Goal: Information Seeking & Learning: Learn about a topic

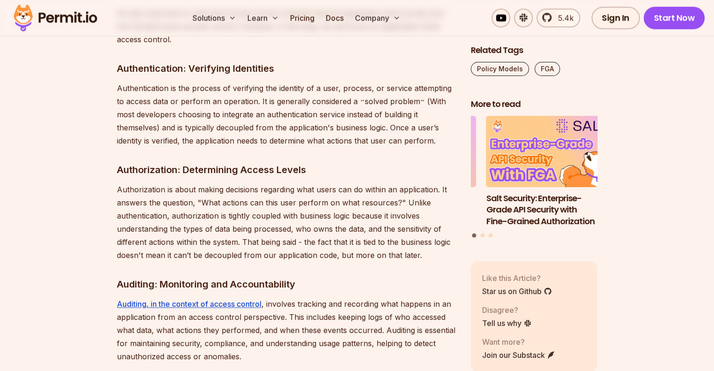
scroll to position [1177, 0]
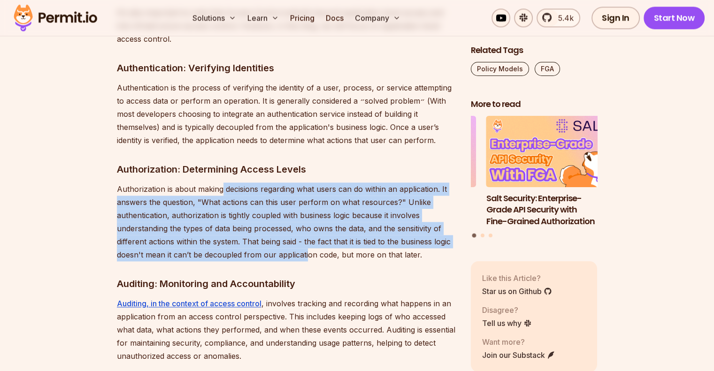
drag, startPoint x: 221, startPoint y: 171, endPoint x: 308, endPoint y: 238, distance: 109.8
click at [308, 238] on p "Authorization is about making decisions regarding what users can do within an a…" at bounding box center [286, 222] width 339 height 79
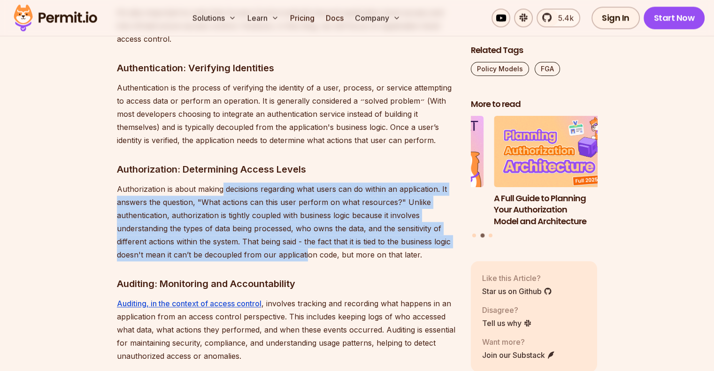
click at [291, 203] on p "Authorization is about making decisions regarding what users can do within an a…" at bounding box center [286, 222] width 339 height 79
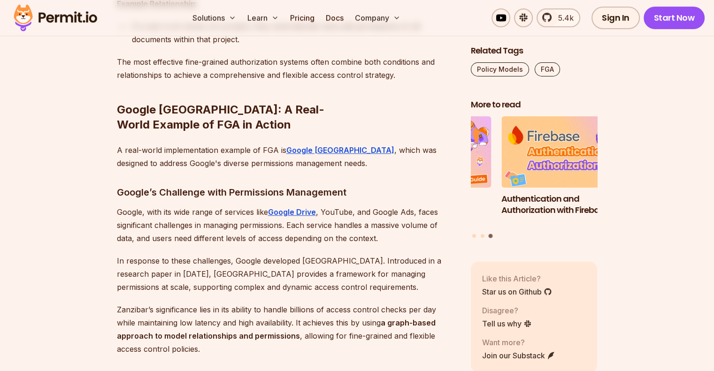
scroll to position [3923, 0]
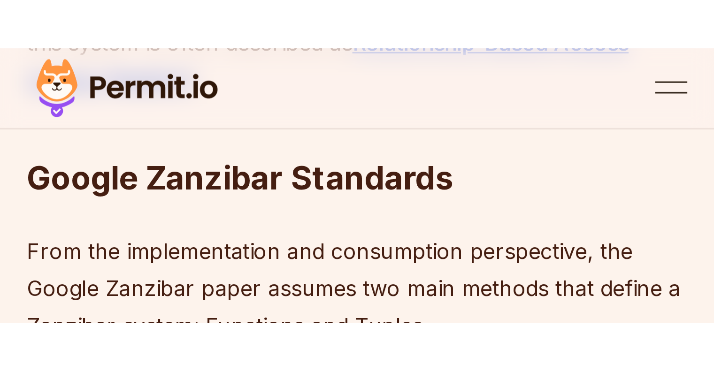
scroll to position [2703, 0]
